Goal: Transaction & Acquisition: Download file/media

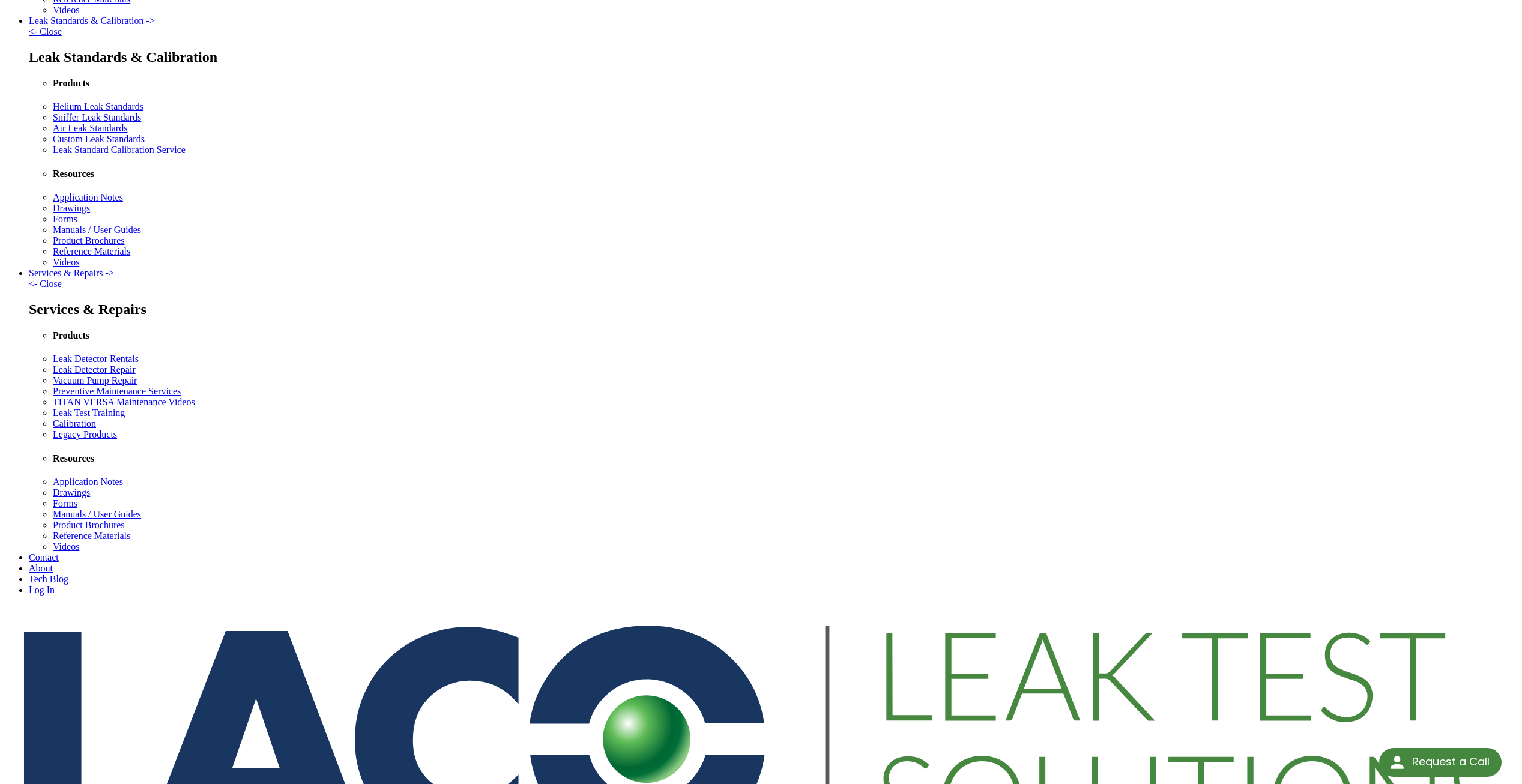
scroll to position [454, 0]
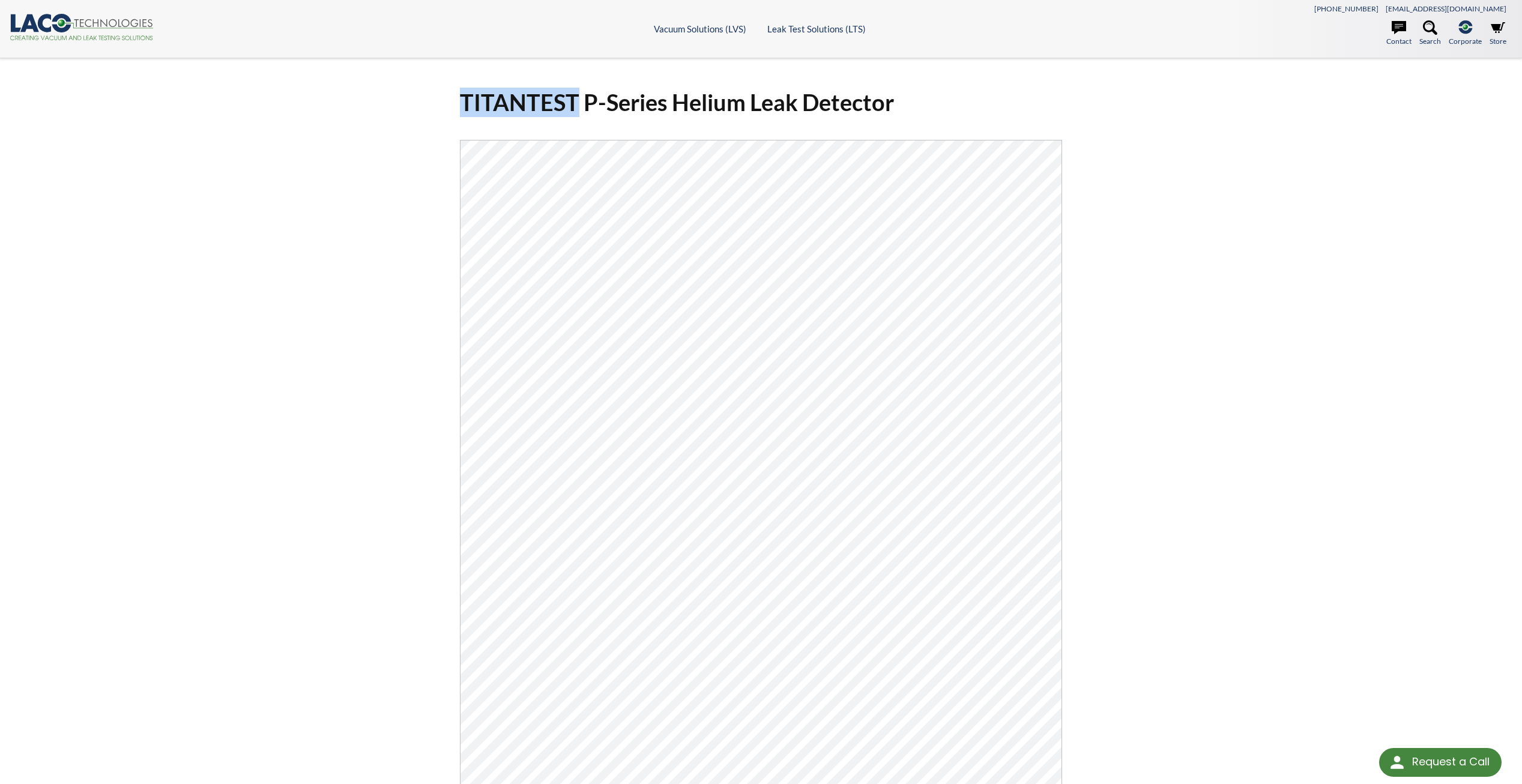
drag, startPoint x: 579, startPoint y: 100, endPoint x: 448, endPoint y: 105, distance: 131.1
click at [448, 105] on div "TITANTEST P-Series Helium Leak Detector Click Here To Download" at bounding box center [761, 510] width 769 height 865
copy h1 "TITANTEST"
click at [1363, 157] on div "TITANTEST P-Series Helium Leak Detector Click Here To Download" at bounding box center [761, 511] width 1522 height 905
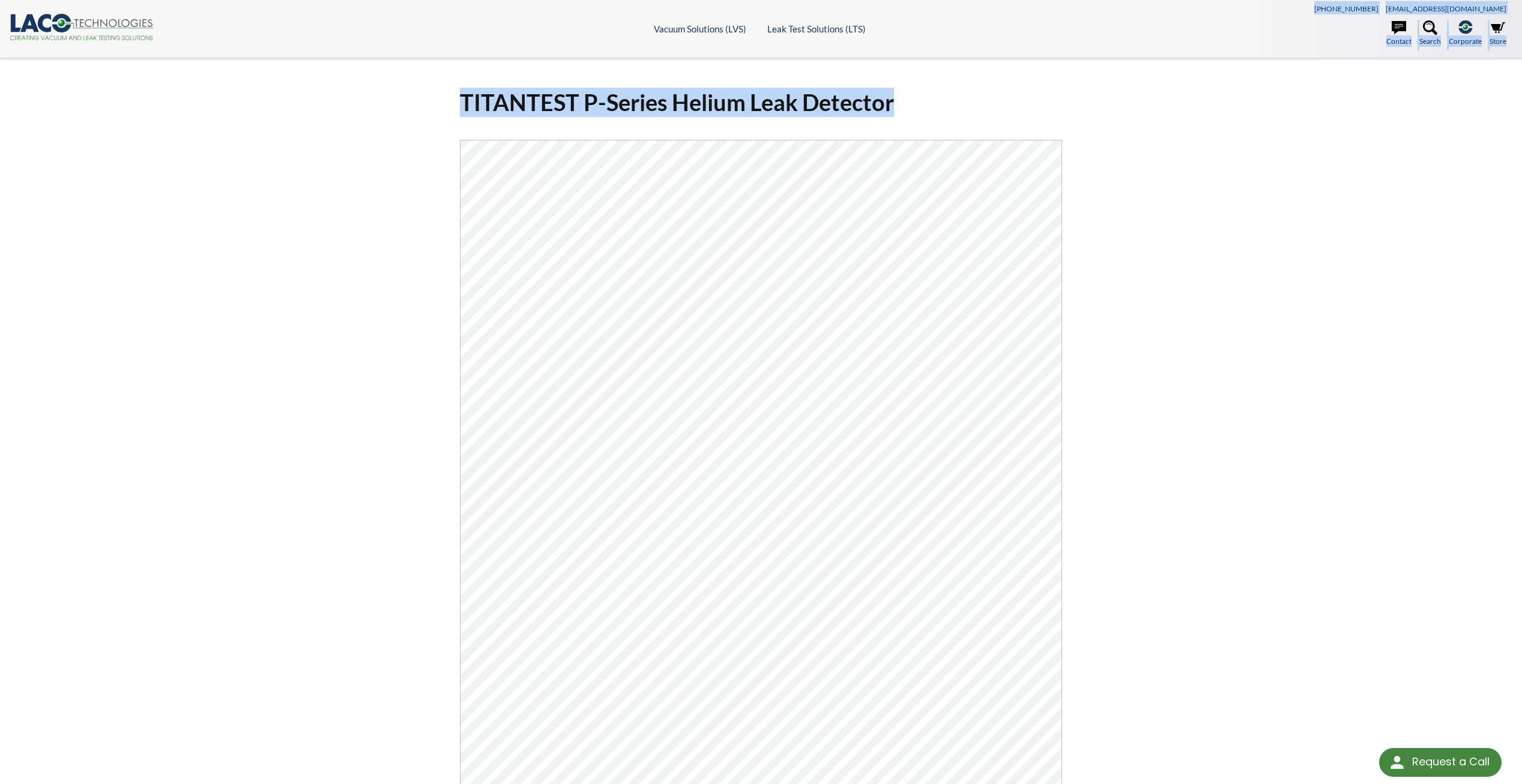
drag, startPoint x: 1298, startPoint y: 22, endPoint x: 1021, endPoint y: 140, distance: 301.1
click at [559, 1] on header ".cls-1{fill:#193661;}.cls-2{fill:#58595b;}.cls-3{fill:url(#radial-gradient);}.c…" at bounding box center [761, 29] width 1522 height 59
